Goal: Obtain resource: Download file/media

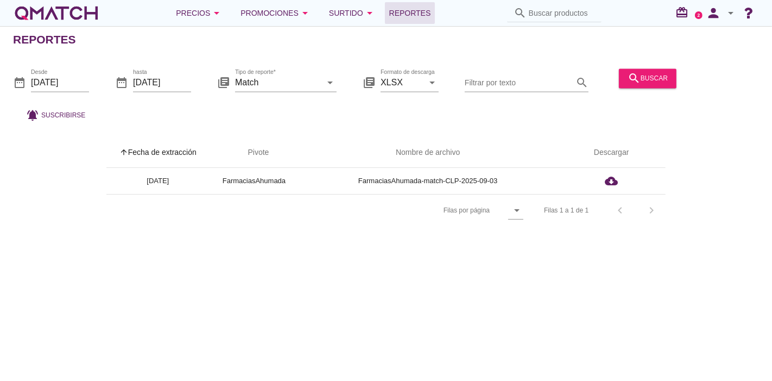
click at [93, 5] on div "white-qmatch-logo" at bounding box center [56, 13] width 87 height 22
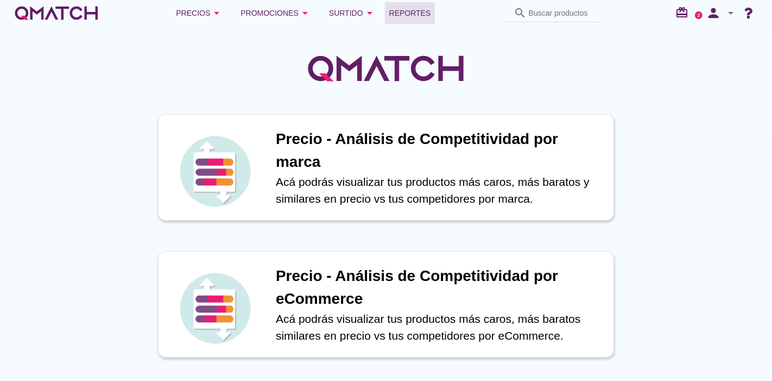
click at [420, 17] on span "Reportes" at bounding box center [410, 13] width 42 height 13
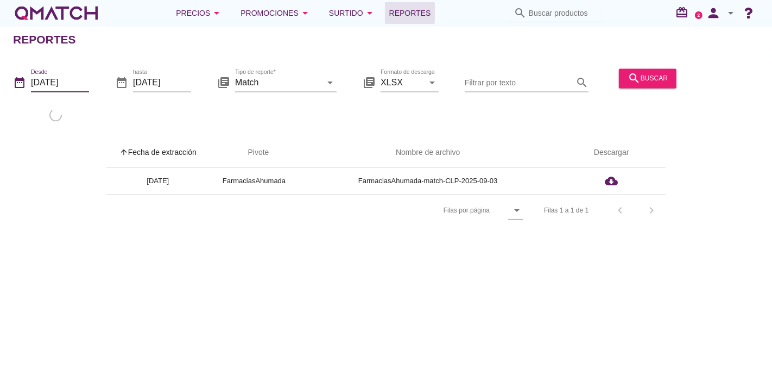
click at [66, 81] on input "[DATE]" at bounding box center [60, 82] width 58 height 17
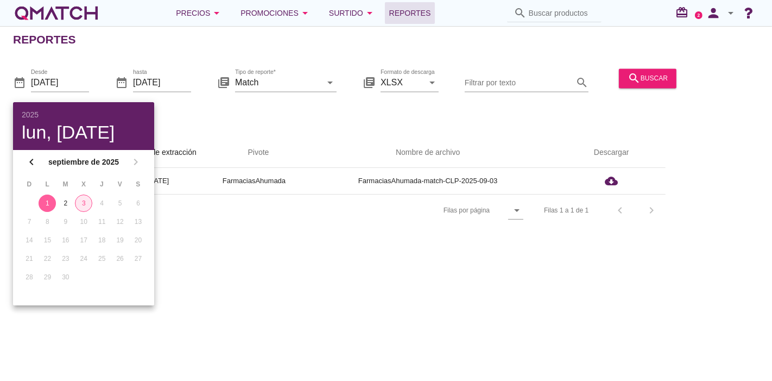
click at [85, 207] on div "3" at bounding box center [84, 203] width 16 height 10
type input "[DATE]"
click at [611, 88] on div "date_range Desde [DATE] date_range hasta [DATE] library_books Tipo de reporte* …" at bounding box center [386, 92] width 772 height 72
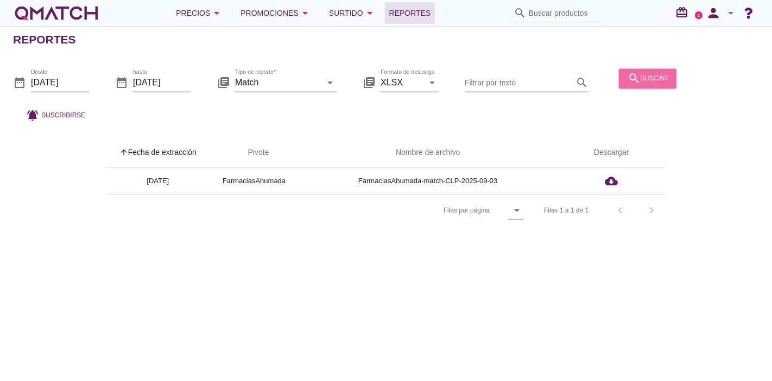
click at [628, 78] on icon "search" at bounding box center [634, 78] width 13 height 13
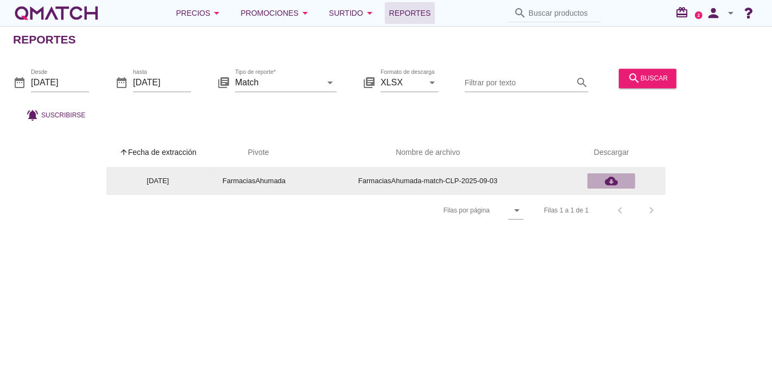
click at [620, 179] on div "cloud_download" at bounding box center [611, 180] width 39 height 13
